Goal: Navigation & Orientation: Find specific page/section

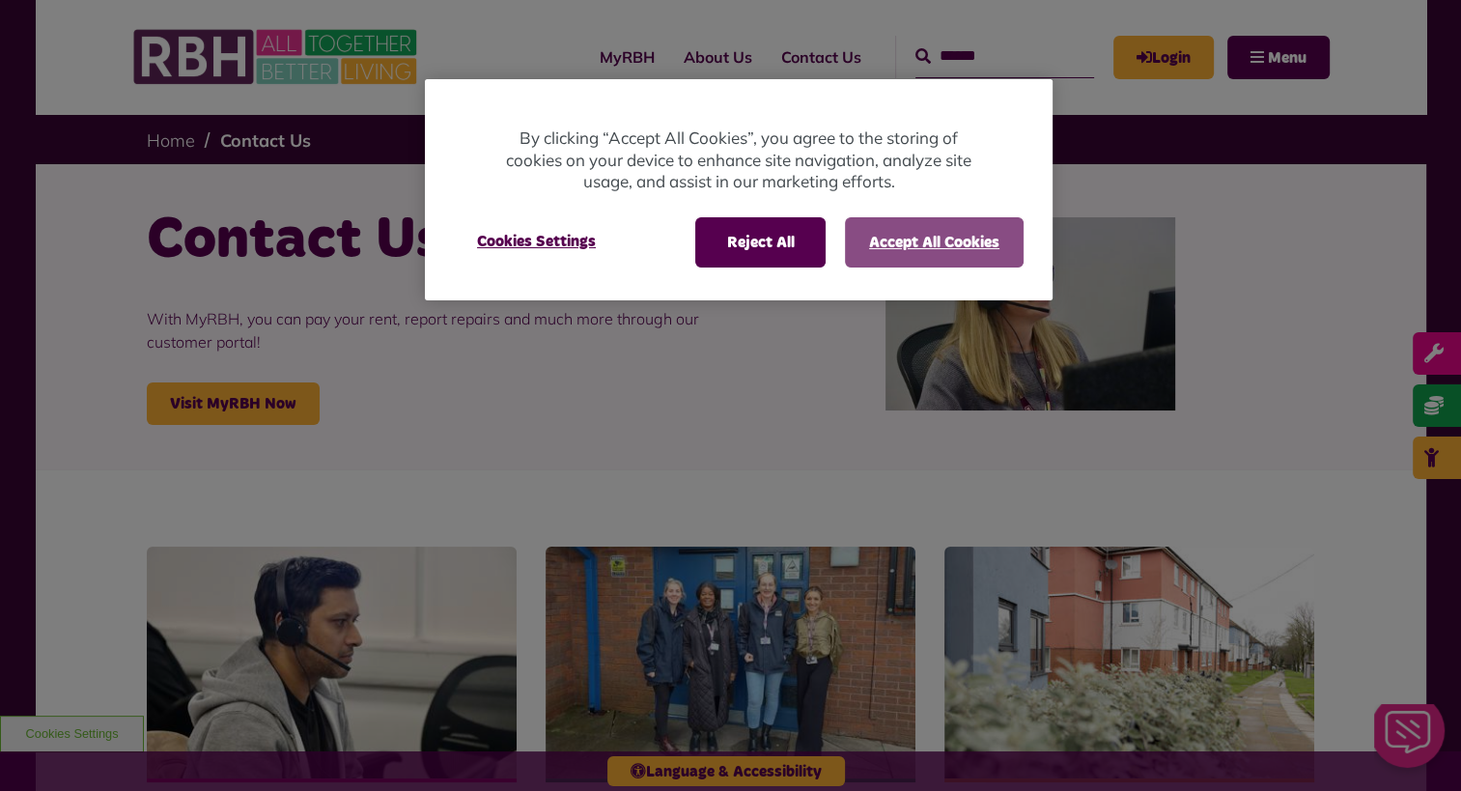
click at [995, 95] on div "MyRBH About Us Contact Us Search Menu" at bounding box center [910, 56] width 838 height 75
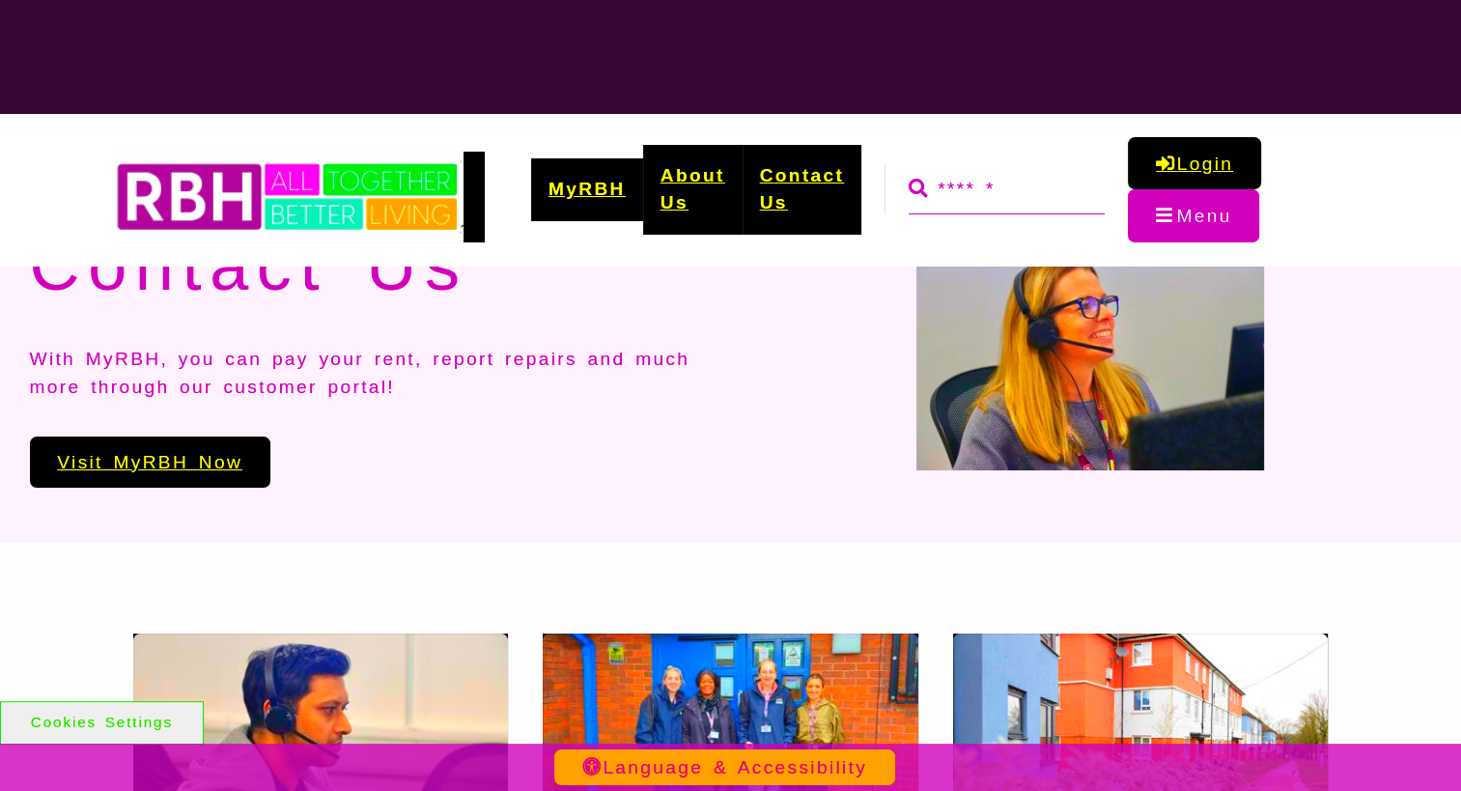
scroll to position [193, 0]
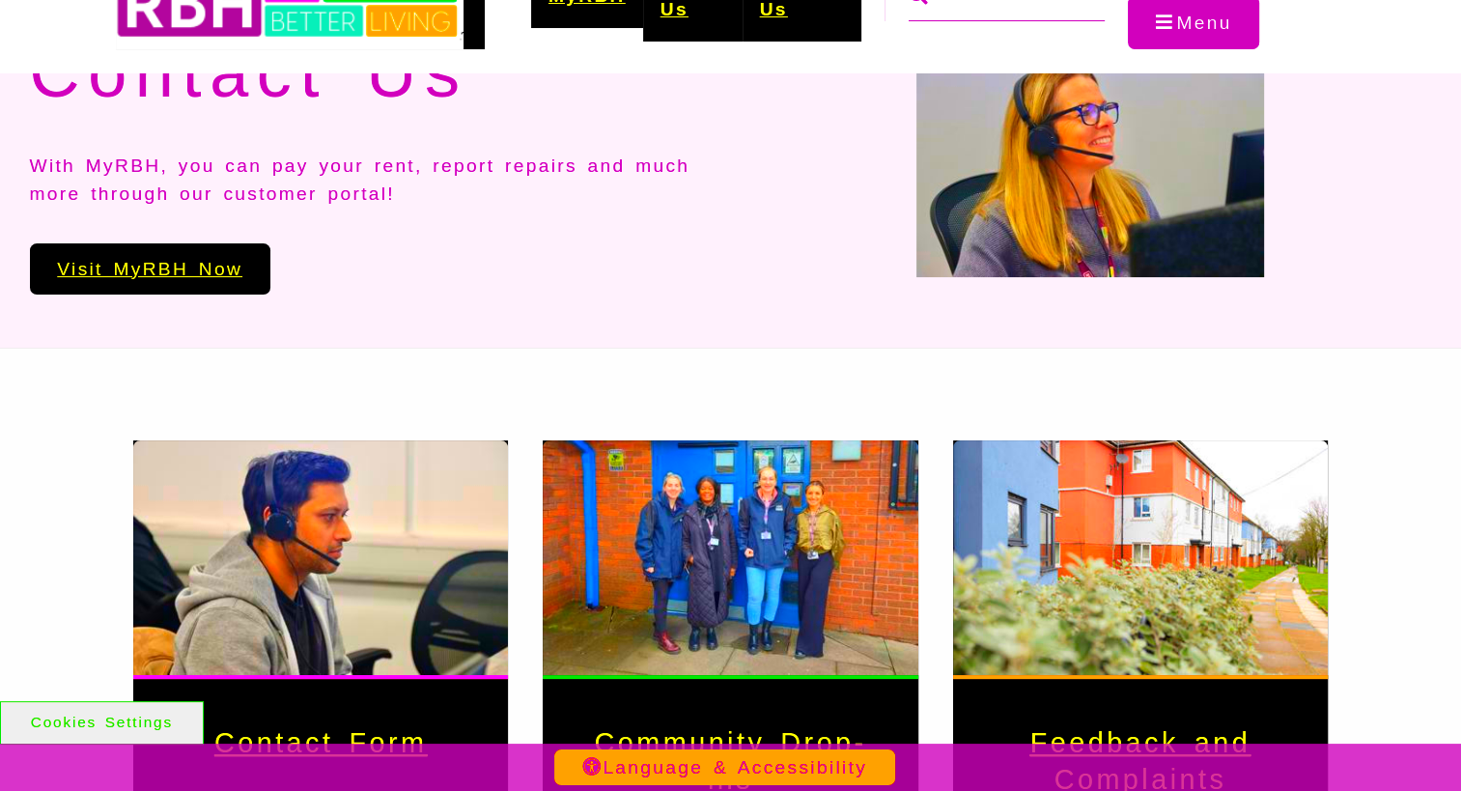
click at [1264, 301] on div "Contact Us With MyRBH, you can pay your rent, report repairs and much more thro…" at bounding box center [731, 161] width 1437 height 359
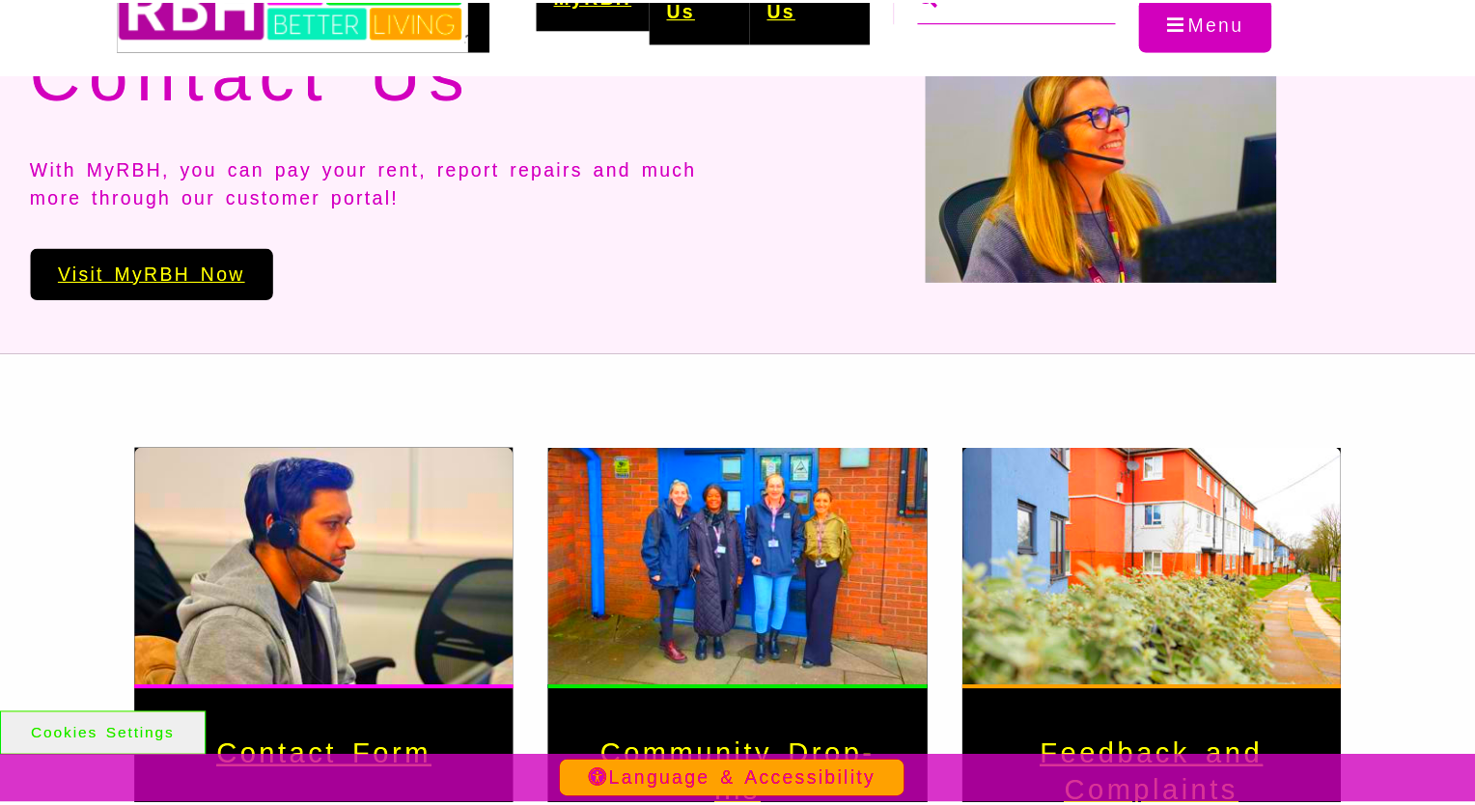
scroll to position [0, 0]
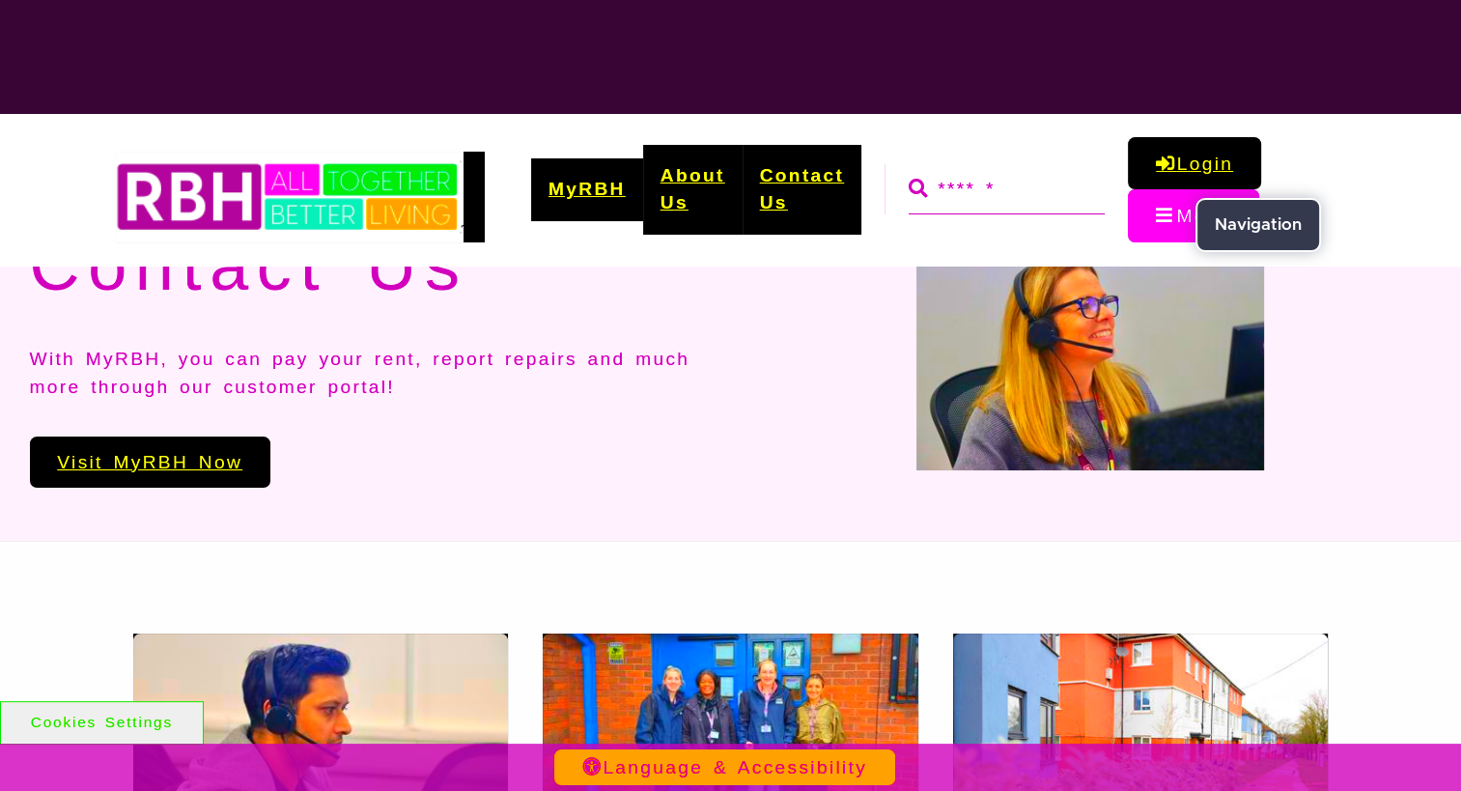
click at [1162, 209] on button "Menu" at bounding box center [1193, 215] width 131 height 53
click at [1159, 213] on button "Menu" at bounding box center [1193, 215] width 131 height 53
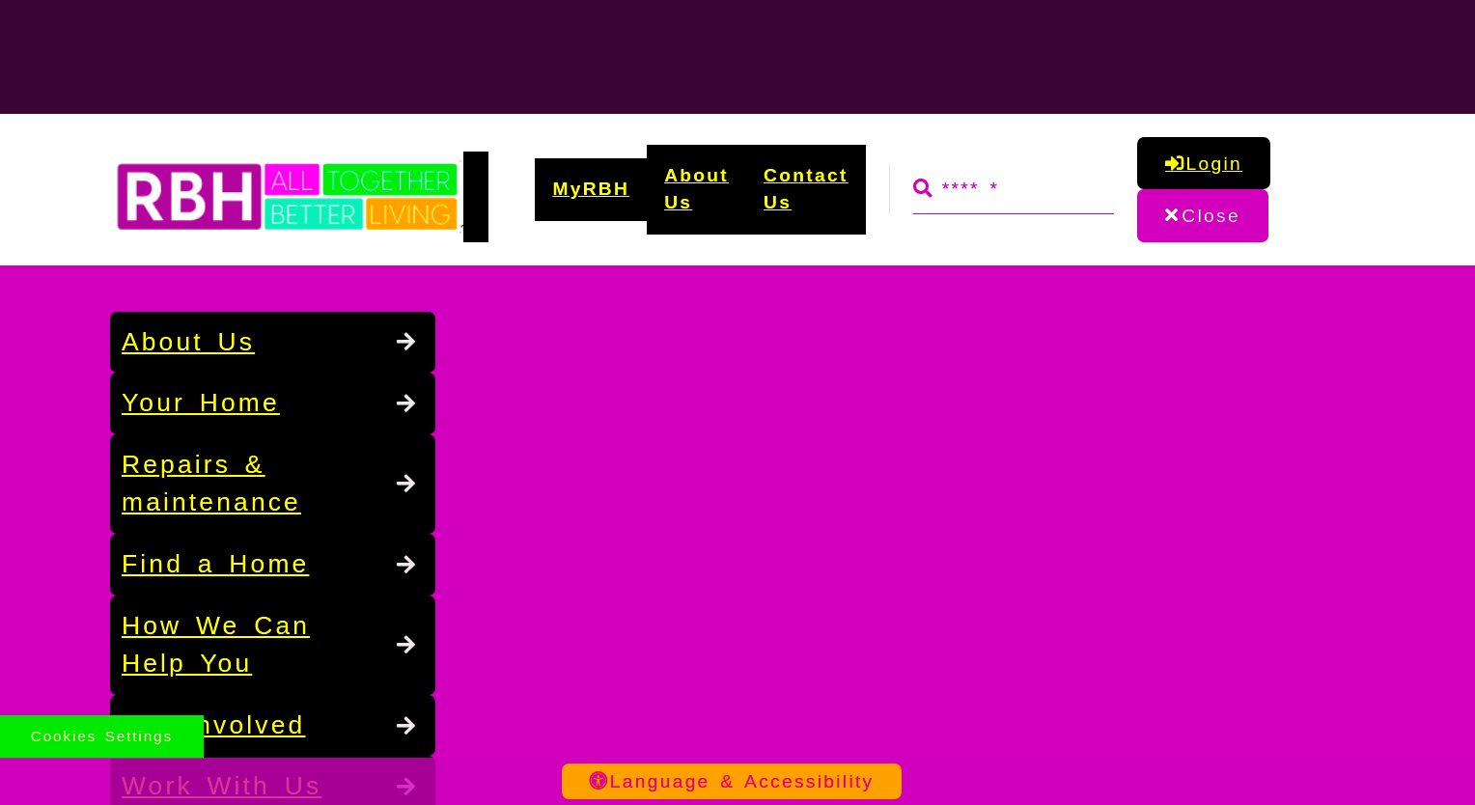
click at [123, 744] on button "Cookies Settings" at bounding box center [102, 736] width 204 height 43
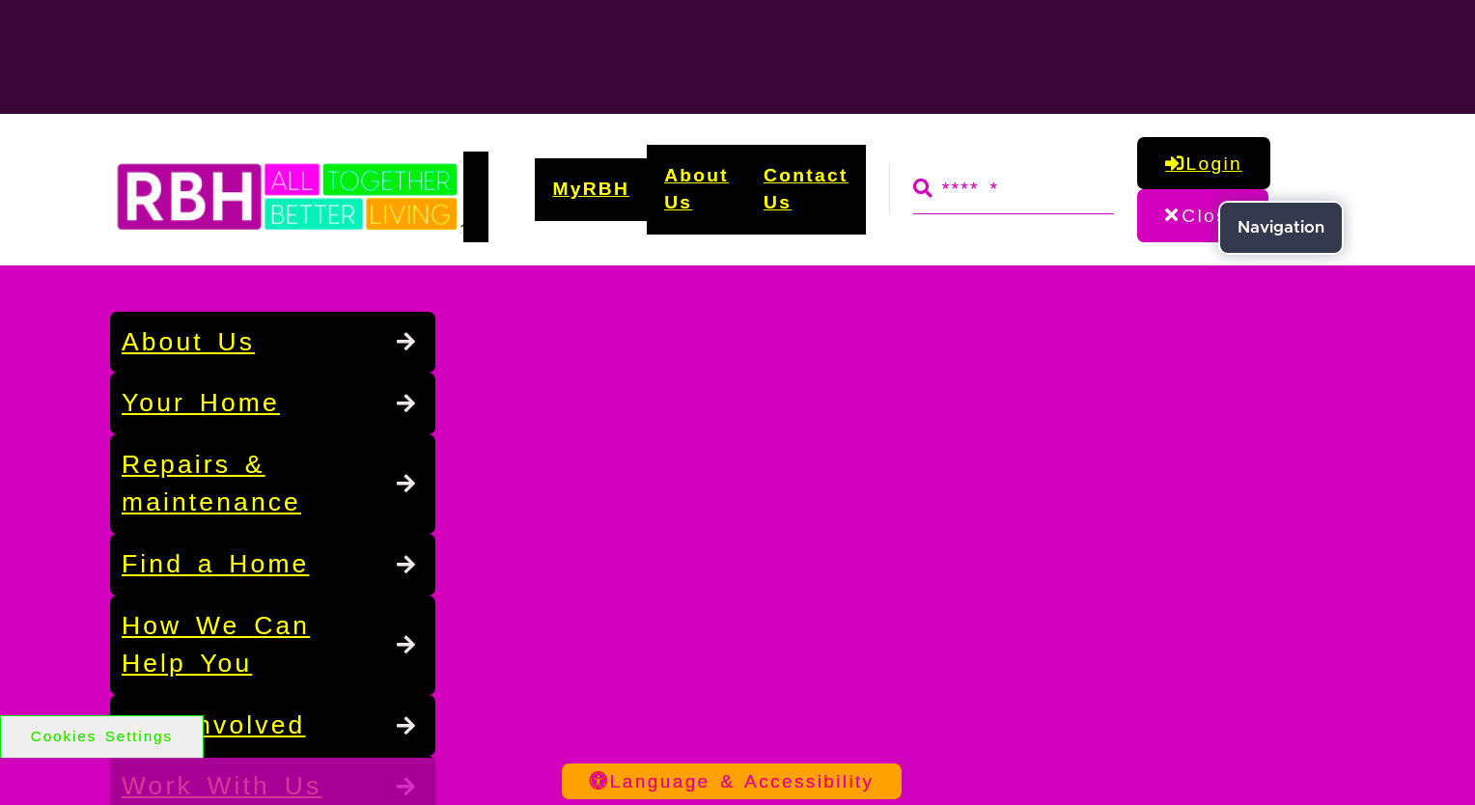
click at [1170, 203] on button "Close" at bounding box center [1202, 215] width 130 height 53
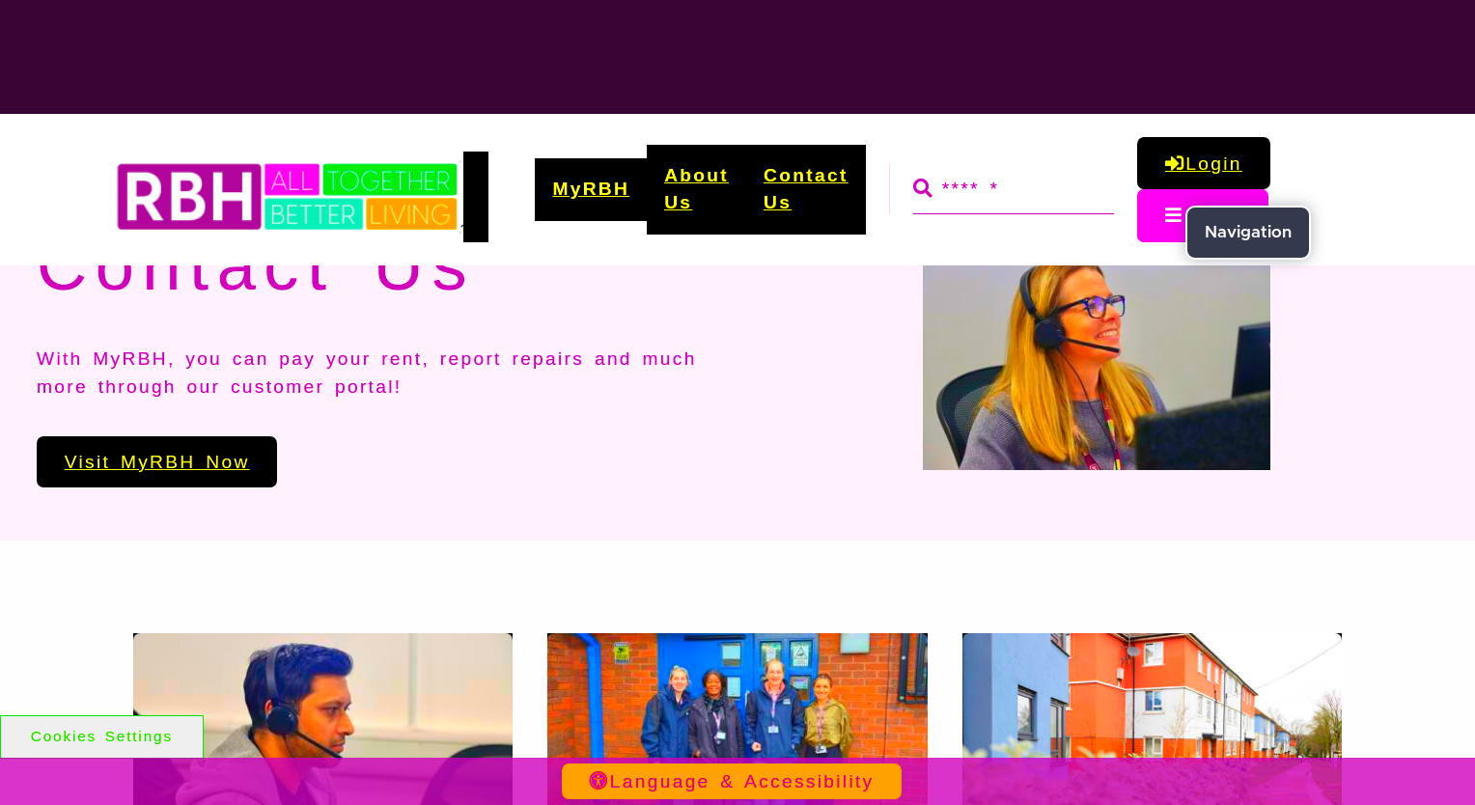
click at [1169, 215] on button "Menu" at bounding box center [1202, 215] width 131 height 53
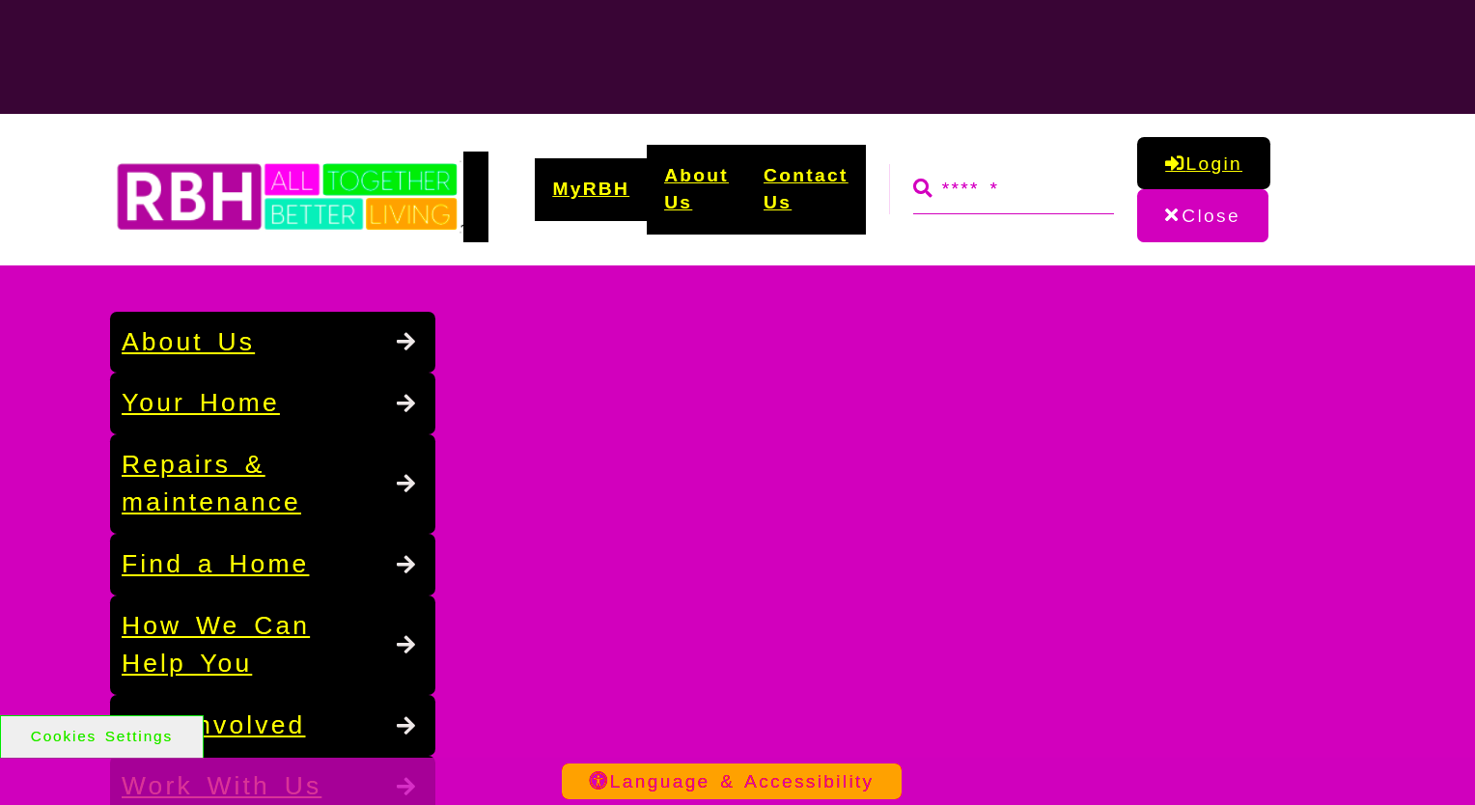
click at [246, 791] on div "Language & Accessibility" at bounding box center [737, 781] width 1475 height 47
click at [745, 779] on button "Language & Accessibility" at bounding box center [732, 782] width 341 height 36
